Goal: Task Accomplishment & Management: Complete application form

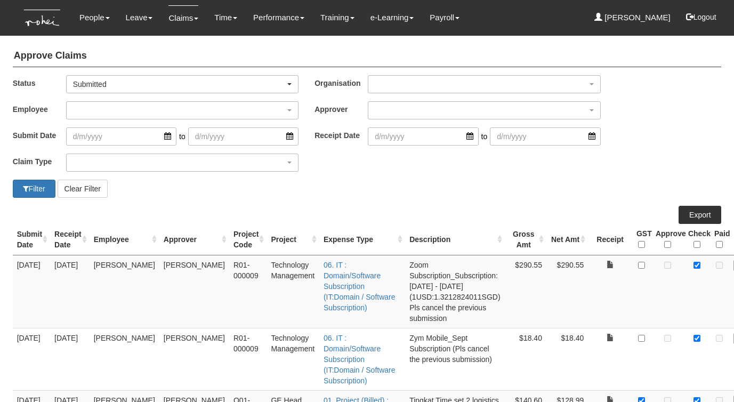
select select "50"
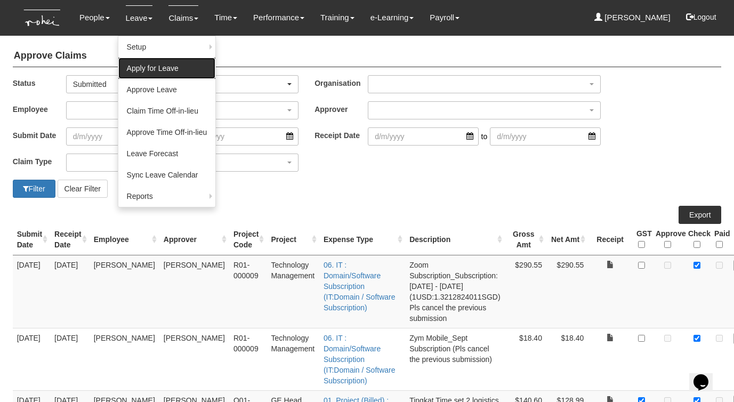
click at [135, 65] on link "Apply for Leave" at bounding box center [166, 68] width 97 height 21
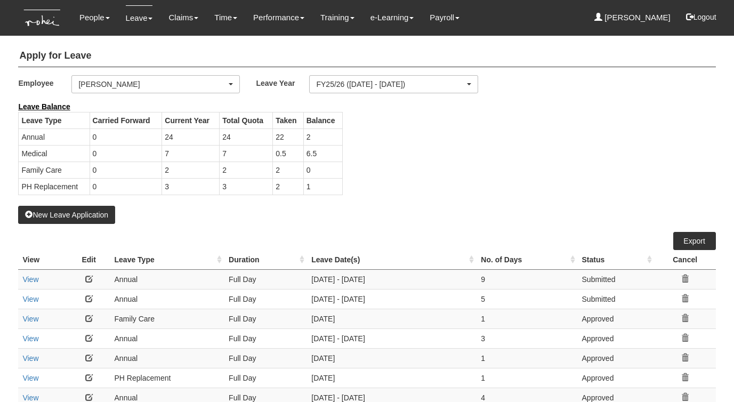
select select "50"
click at [85, 210] on button "New Leave Application" at bounding box center [66, 215] width 97 height 18
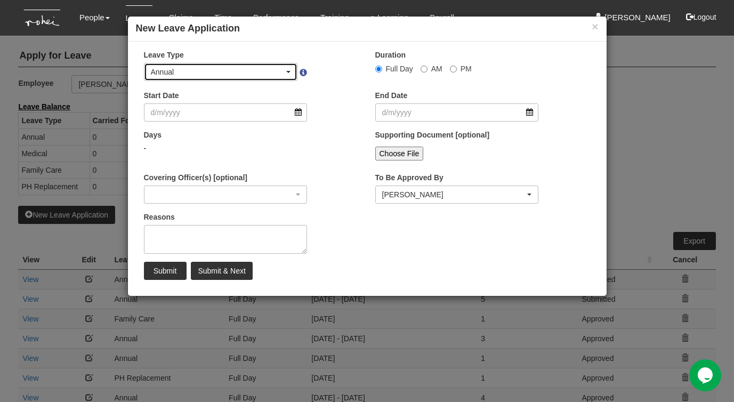
click at [284, 72] on div "Annual" at bounding box center [221, 72] width 140 height 11
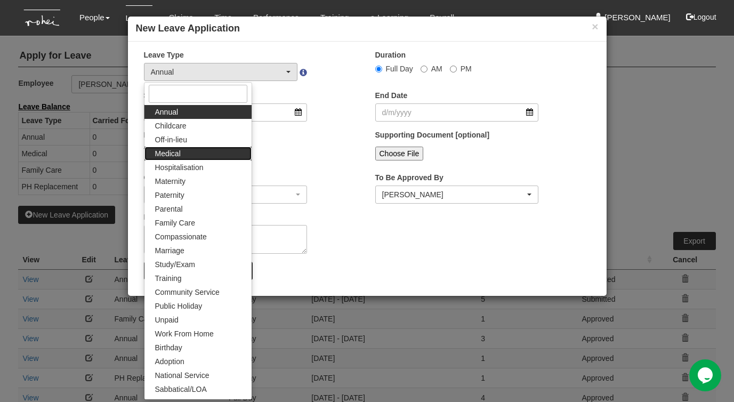
click at [201, 155] on link "Medical" at bounding box center [197, 154] width 107 height 14
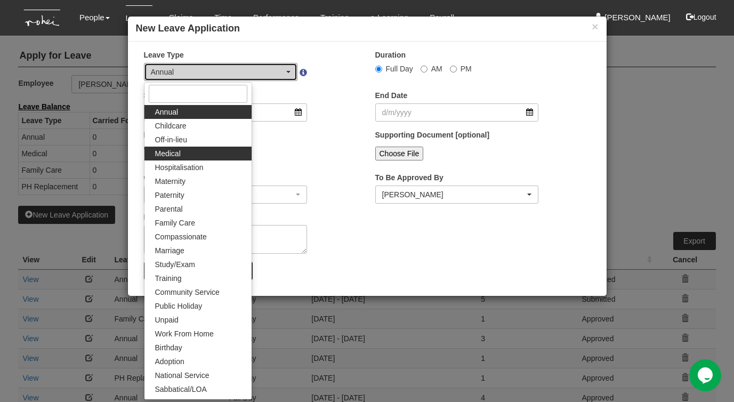
select select "4"
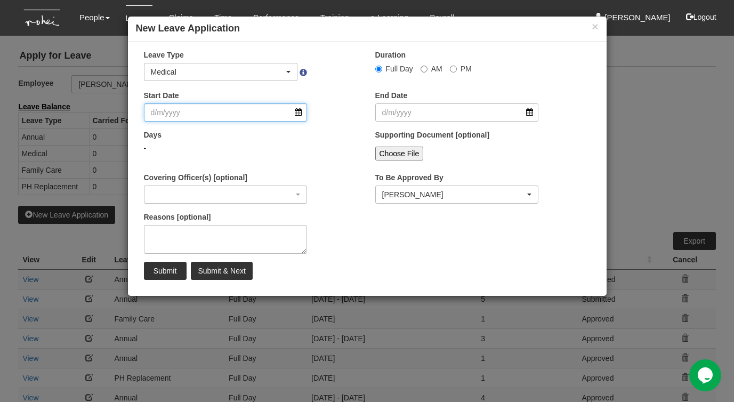
click at [300, 115] on input "Start Date" at bounding box center [226, 112] width 164 height 18
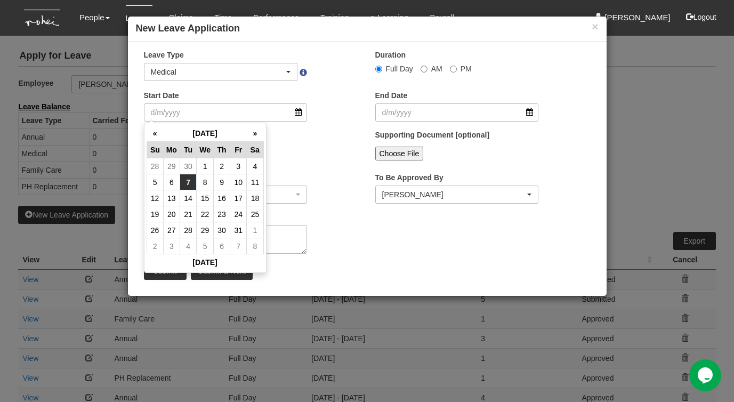
click at [190, 181] on td "7" at bounding box center [188, 182] width 17 height 16
type input "7/10/2025"
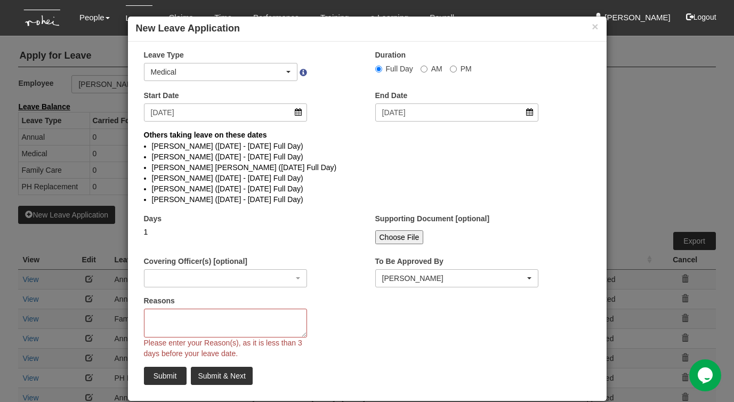
select select
click at [171, 318] on textarea "Reasons" at bounding box center [226, 322] width 164 height 29
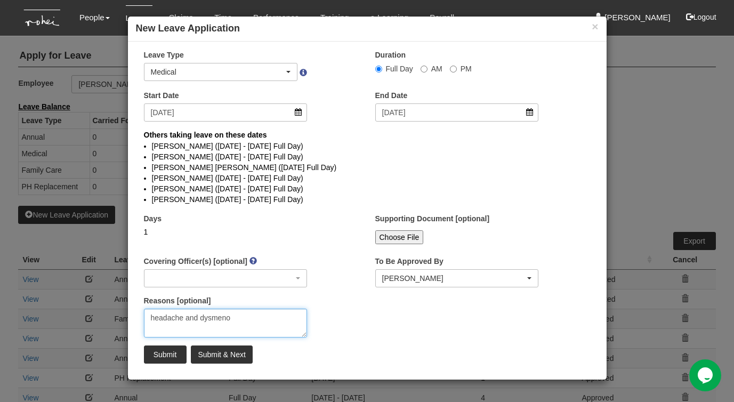
click at [208, 317] on textarea "headache and dysmeno" at bounding box center [226, 322] width 164 height 29
paste textarea "Dysmenorrhea"
click at [153, 316] on textarea "headache and Dysmenorrhea" at bounding box center [226, 322] width 164 height 29
type textarea "Headache and Dysmenorrhea"
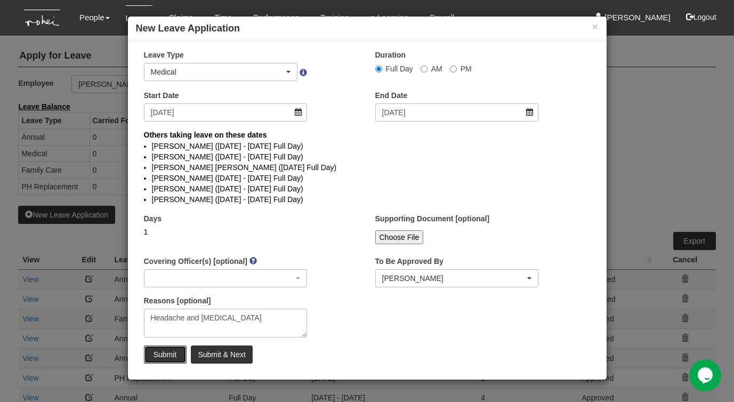
click at [163, 353] on input "Submit" at bounding box center [165, 354] width 43 height 18
select select "1"
select select
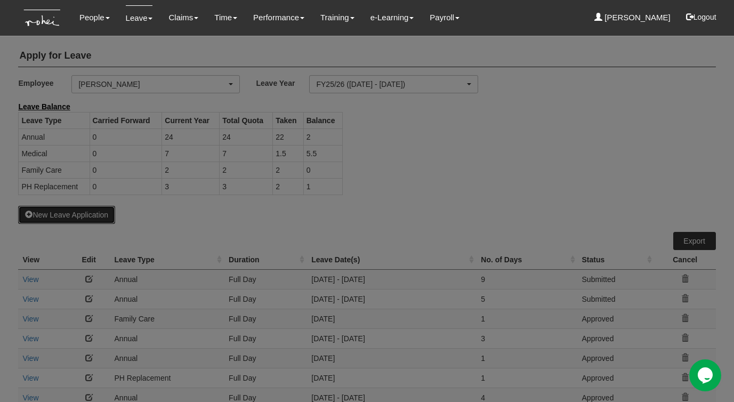
select select "50"
